Goal: Task Accomplishment & Management: Manage account settings

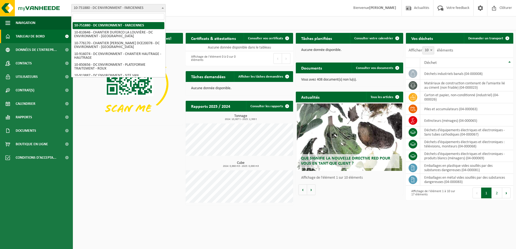
click at [162, 9] on span at bounding box center [162, 7] width 5 height 7
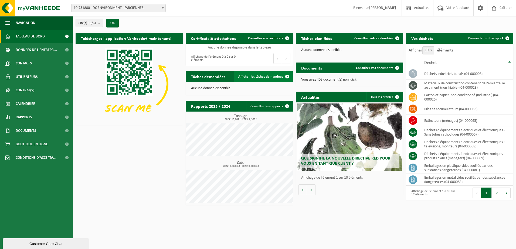
click at [260, 78] on span "Afficher les tâches demandées" at bounding box center [260, 77] width 45 height 4
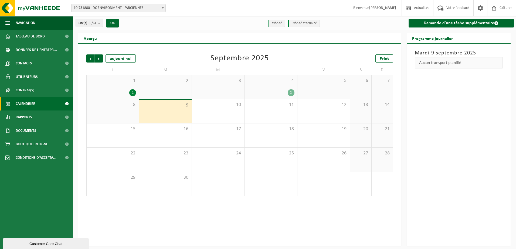
click at [291, 93] on div "2" at bounding box center [291, 92] width 7 height 7
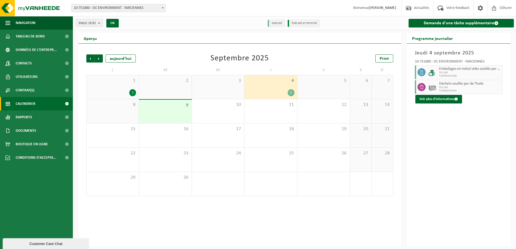
click at [135, 93] on div "1" at bounding box center [132, 92] width 7 height 7
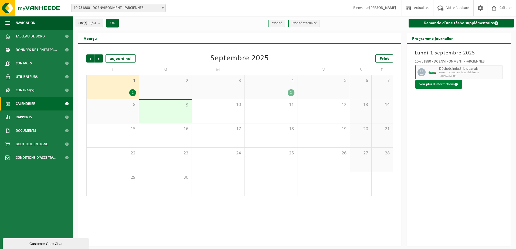
click at [444, 86] on button "Voir plus d'informations" at bounding box center [438, 84] width 47 height 9
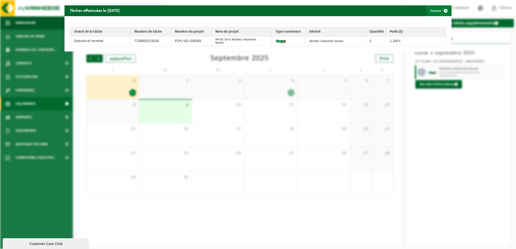
click at [431, 11] on button "Fermer" at bounding box center [438, 10] width 25 height 11
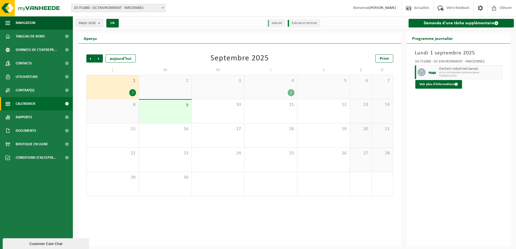
click at [290, 89] on div "4 2" at bounding box center [271, 87] width 52 height 24
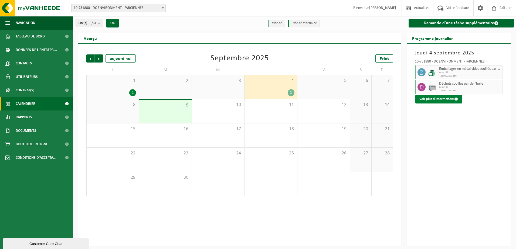
click at [431, 97] on button "Voir plus d'informations" at bounding box center [438, 99] width 47 height 9
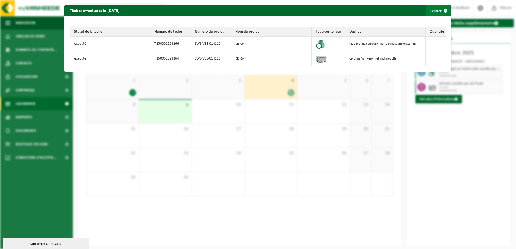
click at [440, 11] on span "button" at bounding box center [445, 10] width 11 height 11
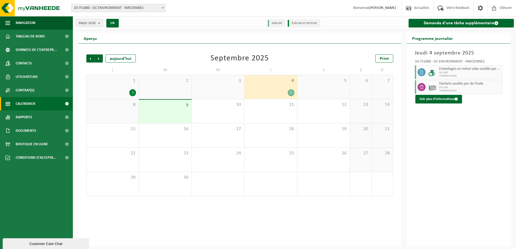
click at [475, 142] on div "[DATE] 10-751880 - DC ENVIRONMENT - FARCIENNES Emballages en métal vides souill…" at bounding box center [459, 145] width 104 height 203
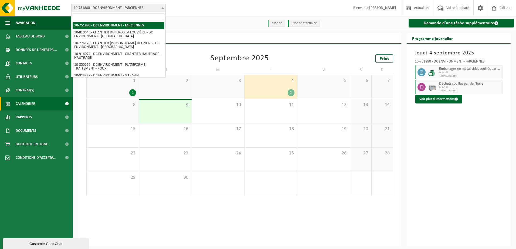
click at [136, 10] on span "10-751880 - DC ENVIRONMENT - FARCIENNES" at bounding box center [119, 8] width 94 height 8
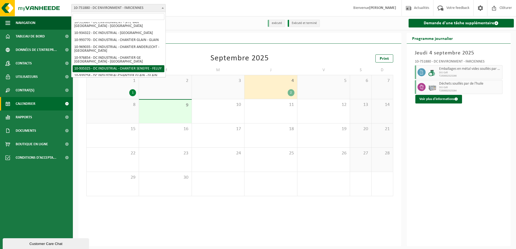
scroll to position [44, 0]
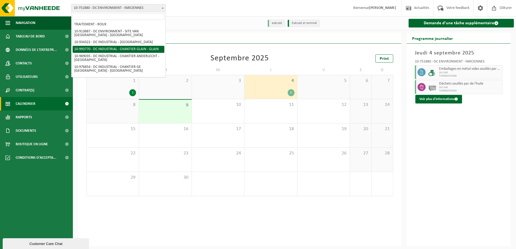
select select "171149"
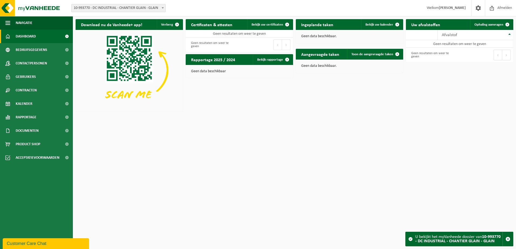
click at [163, 9] on span at bounding box center [162, 7] width 5 height 7
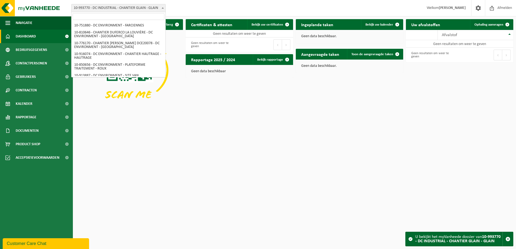
scroll to position [46, 0]
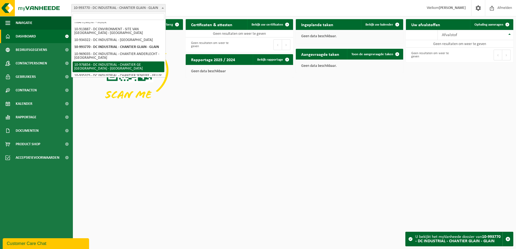
select select "159122"
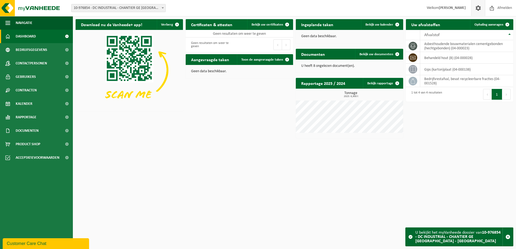
click at [480, 7] on span at bounding box center [478, 8] width 8 height 16
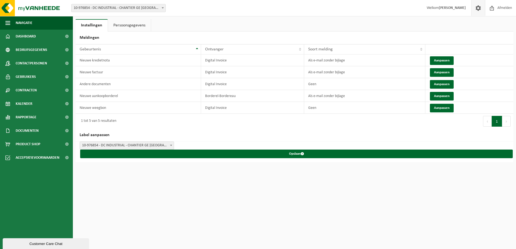
click at [129, 26] on link "Persoonsgegevens" at bounding box center [129, 25] width 43 height 12
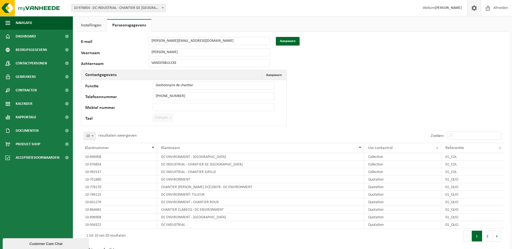
click at [169, 119] on span at bounding box center [170, 117] width 5 height 7
click at [277, 73] on span "Aanpassen" at bounding box center [274, 75] width 16 height 4
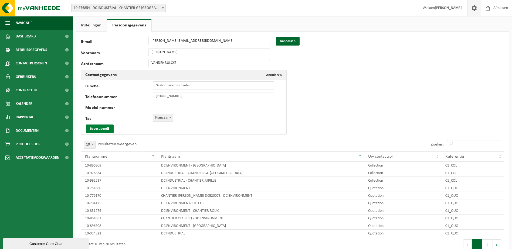
click at [98, 129] on button "Bevestigen" at bounding box center [100, 129] width 28 height 9
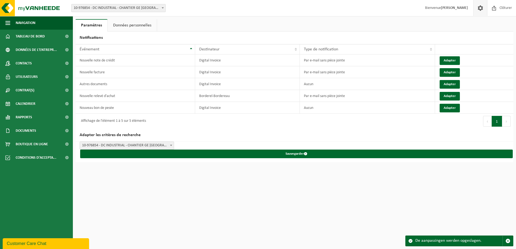
click at [129, 29] on link "Données personnelles" at bounding box center [132, 25] width 49 height 12
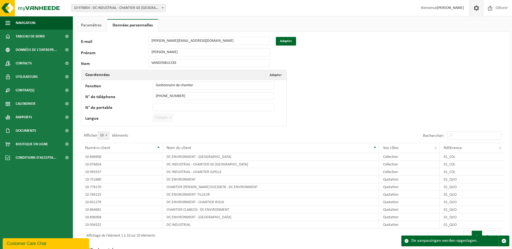
click at [92, 26] on link "Paramètres" at bounding box center [91, 25] width 31 height 12
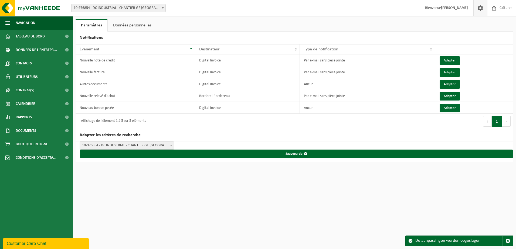
click at [115, 9] on span "10-976854 - DC INDUSTRIAL - CHANTIER GE [GEOGRAPHIC_DATA] - [GEOGRAPHIC_DATA]" at bounding box center [119, 8] width 94 height 8
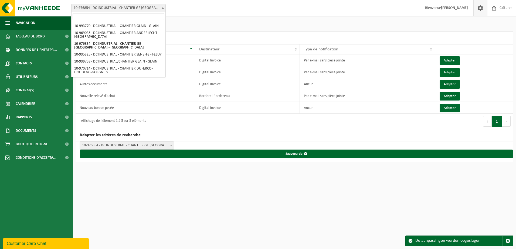
scroll to position [71, 0]
select select "138536"
